Goal: Information Seeking & Learning: Find specific fact

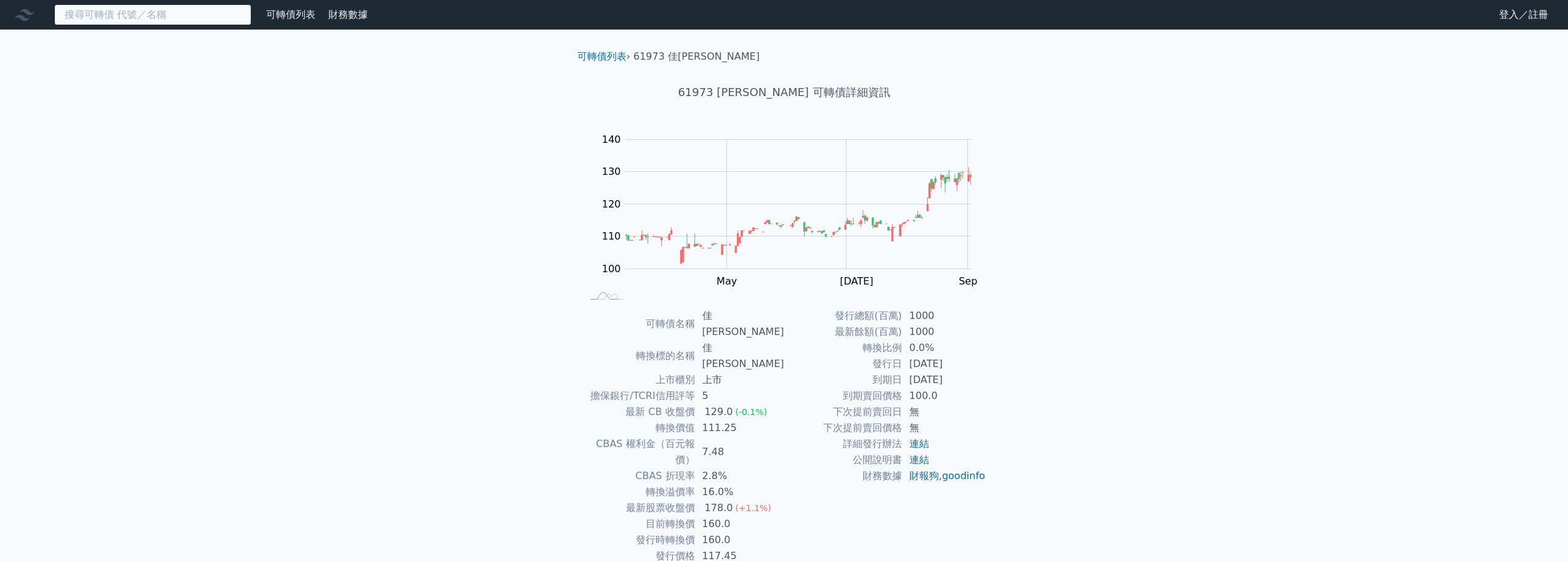
click at [147, 22] on input at bounding box center [152, 14] width 197 height 21
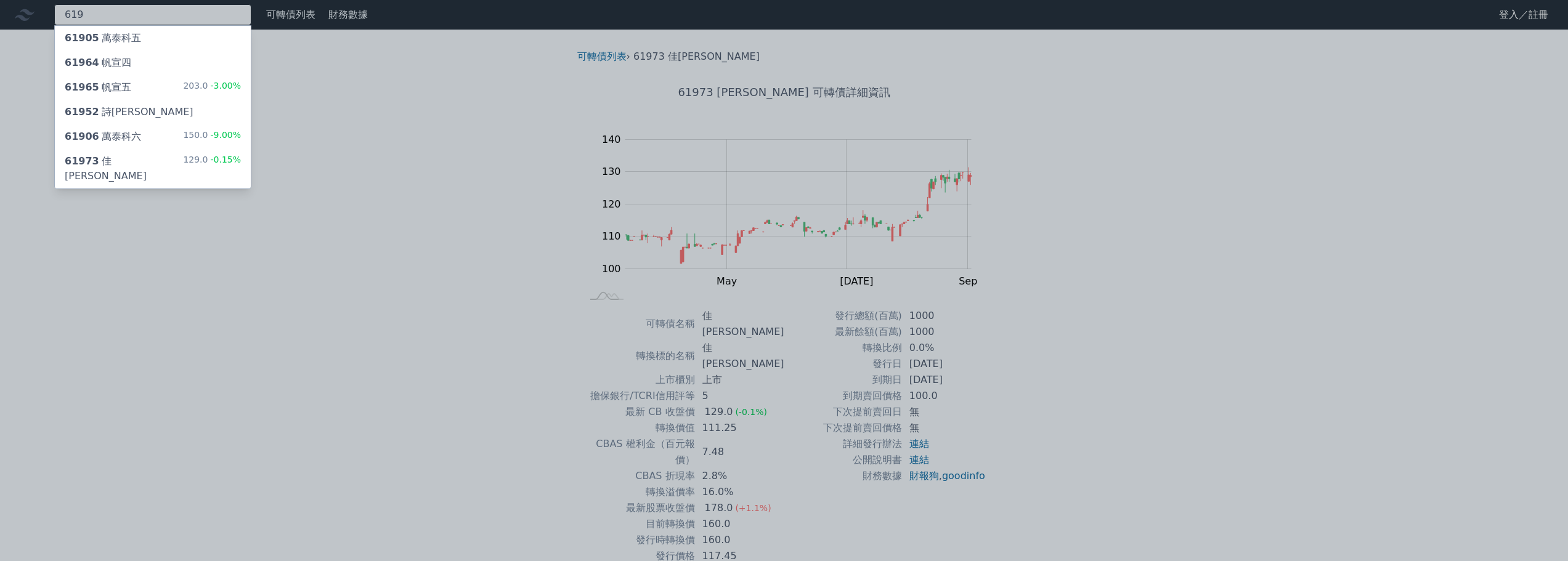
type input "619"
click at [219, 36] on div "61905 萬泰科五" at bounding box center [153, 38] width 196 height 24
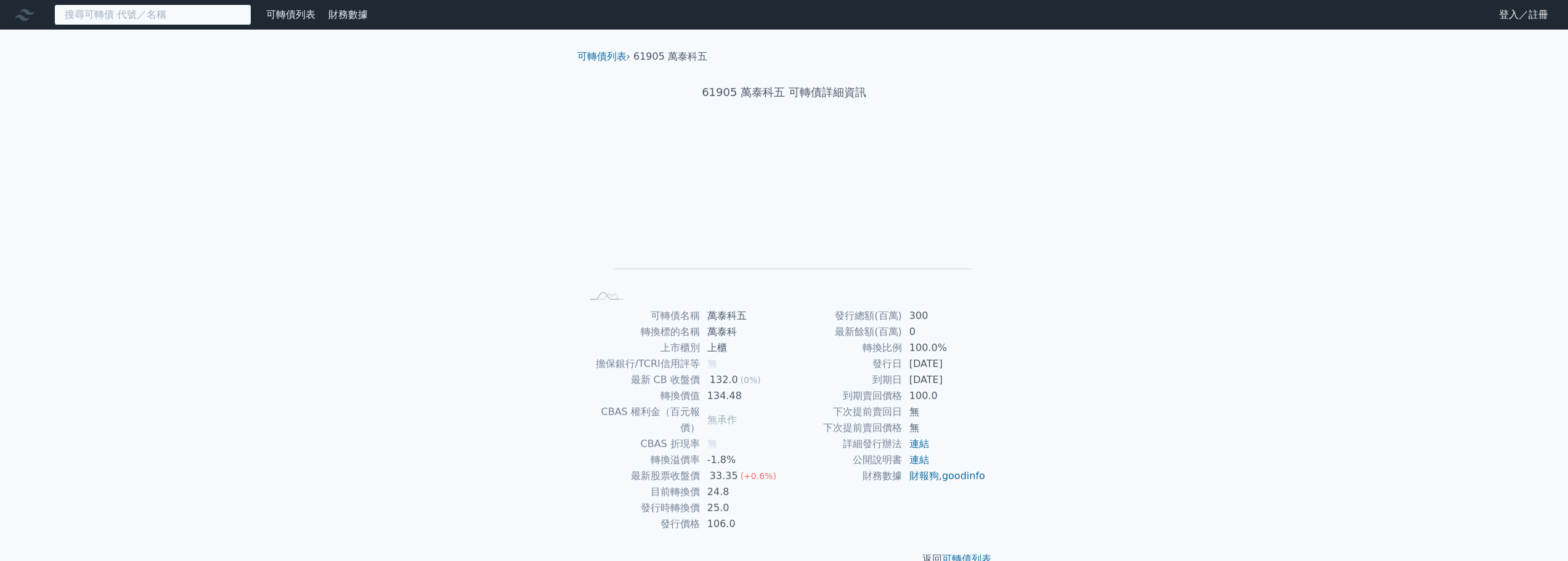
click at [91, 13] on input at bounding box center [152, 14] width 197 height 21
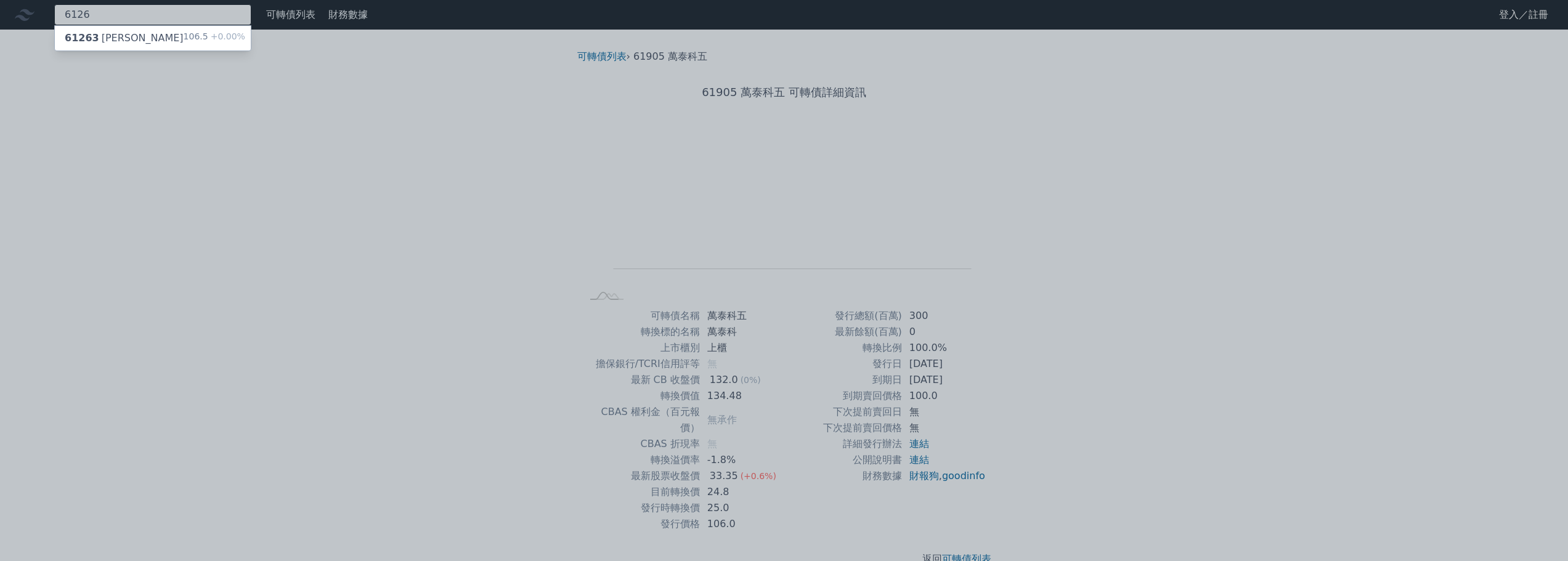
type input "6126"
click at [118, 42] on div "61263 [PERSON_NAME]" at bounding box center [124, 38] width 119 height 15
